Goal: Browse casually

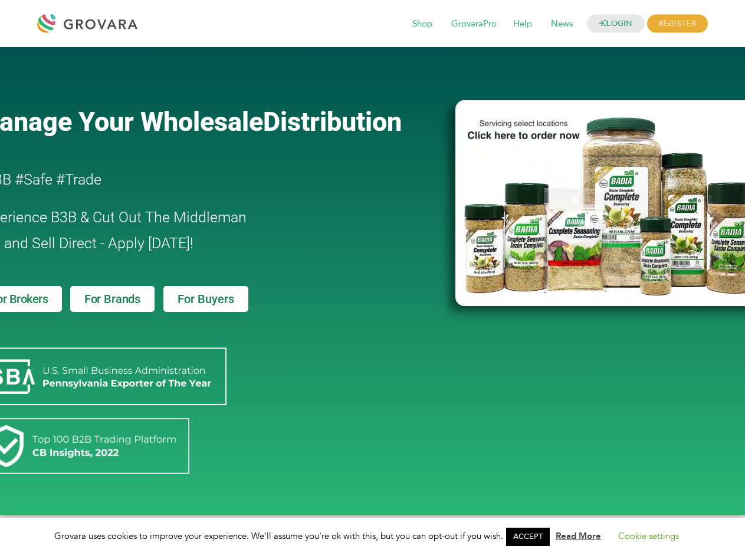
click at [531, 537] on link "ACCEPT" at bounding box center [528, 537] width 44 height 18
